Goal: Connect with others: Connect with others

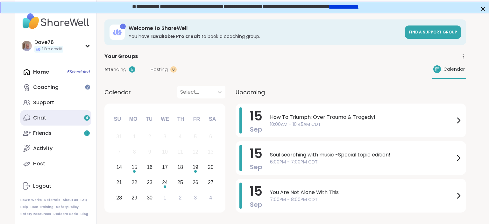
click at [51, 120] on link "Chat 4" at bounding box center [55, 117] width 71 height 15
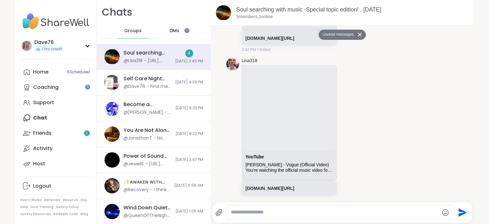
click at [174, 30] on span "DMs" at bounding box center [175, 31] width 10 height 6
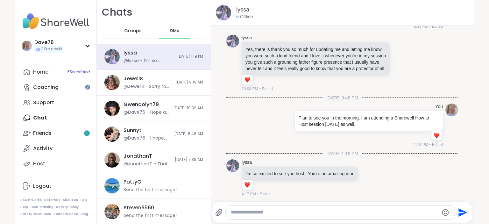
click at [49, 116] on div "Home 5 Scheduled Coaching Support Chat Friends 1 Activity Host" at bounding box center [55, 117] width 71 height 107
click at [44, 117] on div "Home 5 Scheduled Coaching Support Chat Friends 1 Activity Host" at bounding box center [55, 117] width 71 height 107
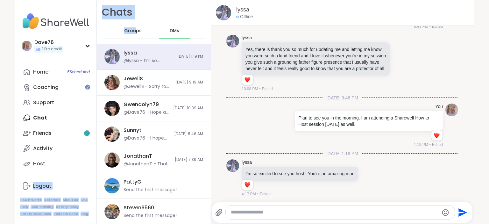
drag, startPoint x: 38, startPoint y: 120, endPoint x: 135, endPoint y: 34, distance: 129.8
click at [97, 34] on div "Dave76 1 Pro credit Profile Membership Settings Help Home 5 Scheduled Coaching …" at bounding box center [55, 112] width 81 height 224
click at [135, 34] on div "Groups" at bounding box center [132, 30] width 31 height 15
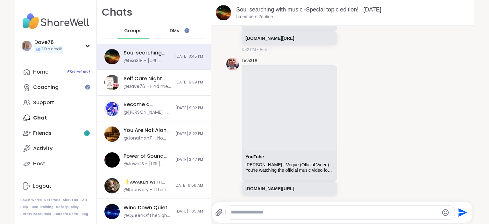
click at [174, 34] on span "DMs" at bounding box center [175, 31] width 10 height 6
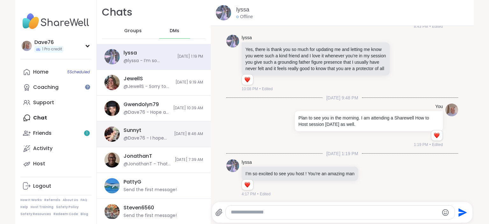
click at [128, 138] on div "@Dave76 - I hope you doing well friend. Thanks!" at bounding box center [146, 138] width 47 height 6
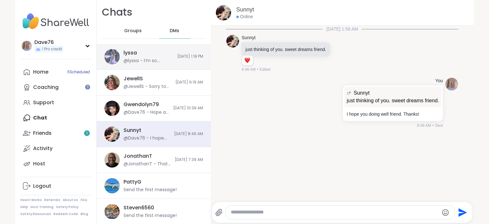
click at [141, 60] on div "@lyssa - I’m so excited to see you host ! You’re an amazing man" at bounding box center [148, 61] width 50 height 6
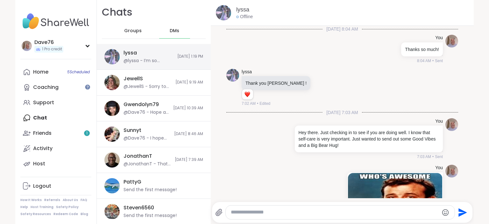
scroll to position [398, 0]
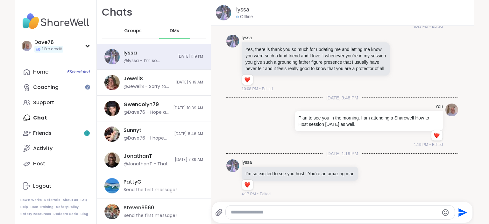
click at [172, 31] on span "DMs" at bounding box center [175, 31] width 10 height 6
click at [40, 136] on div "Friends 1" at bounding box center [42, 132] width 18 height 7
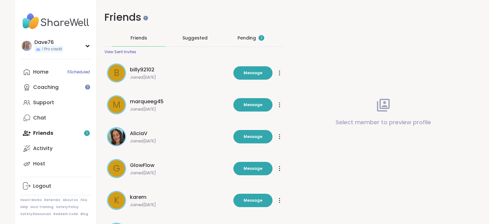
click at [246, 40] on div "Pending 1" at bounding box center [250, 38] width 27 height 6
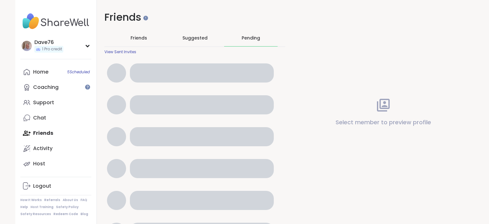
click at [246, 40] on div "Pending" at bounding box center [250, 38] width 18 height 6
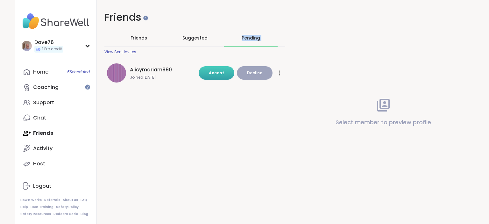
click at [225, 71] on button "Accept" at bounding box center [216, 72] width 36 height 13
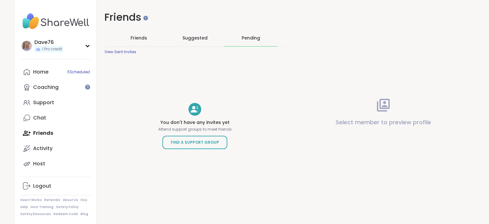
click at [141, 41] on span "Friends" at bounding box center [138, 38] width 17 height 6
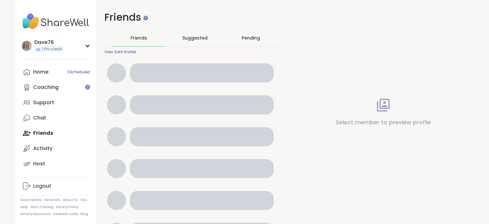
click at [141, 41] on span "Friends" at bounding box center [138, 38] width 17 height 6
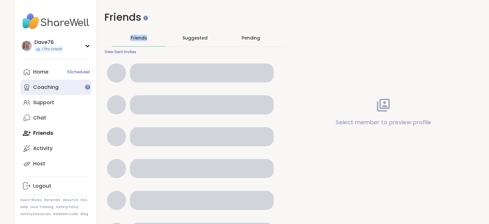
click at [48, 89] on div "Coaching" at bounding box center [45, 87] width 25 height 7
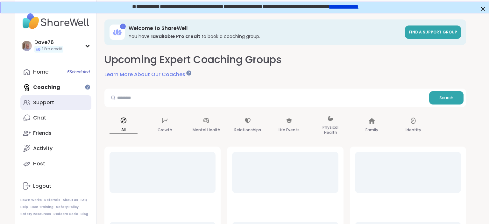
click at [45, 104] on div "Support" at bounding box center [43, 102] width 21 height 7
